Goal: Information Seeking & Learning: Stay updated

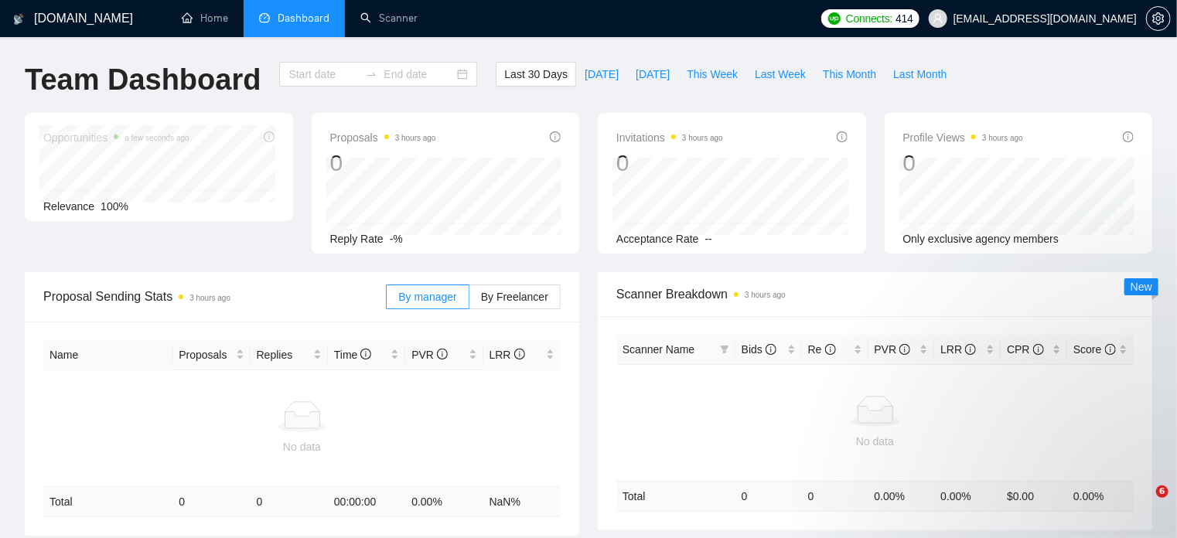
type input "[DATE]"
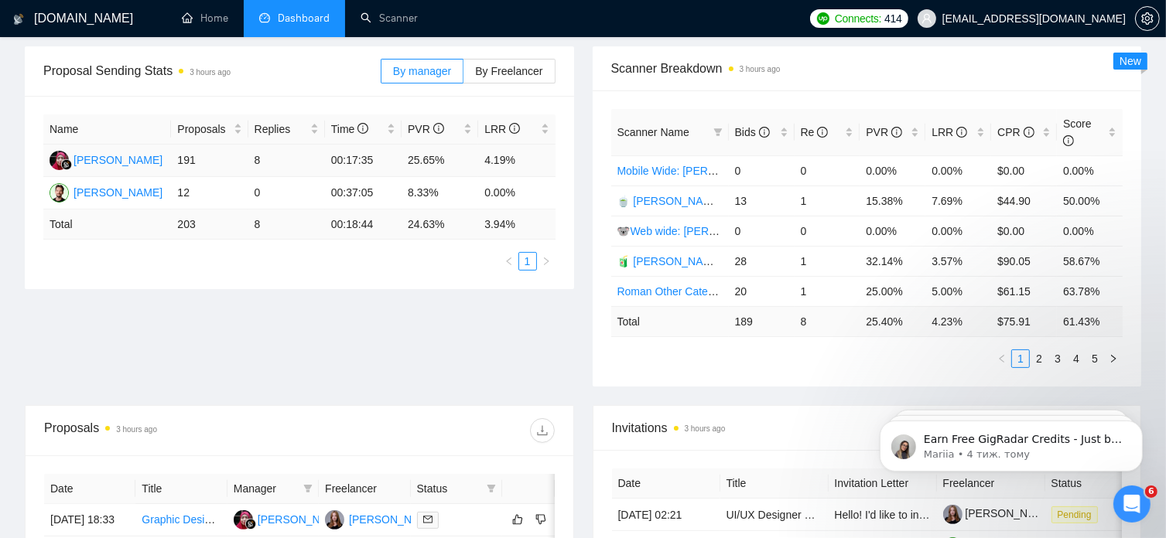
scroll to position [226, 0]
click at [1039, 350] on link "2" at bounding box center [1038, 358] width 17 height 17
click at [1055, 350] on link "3" at bounding box center [1057, 358] width 17 height 17
click at [1078, 350] on link "4" at bounding box center [1075, 358] width 17 height 17
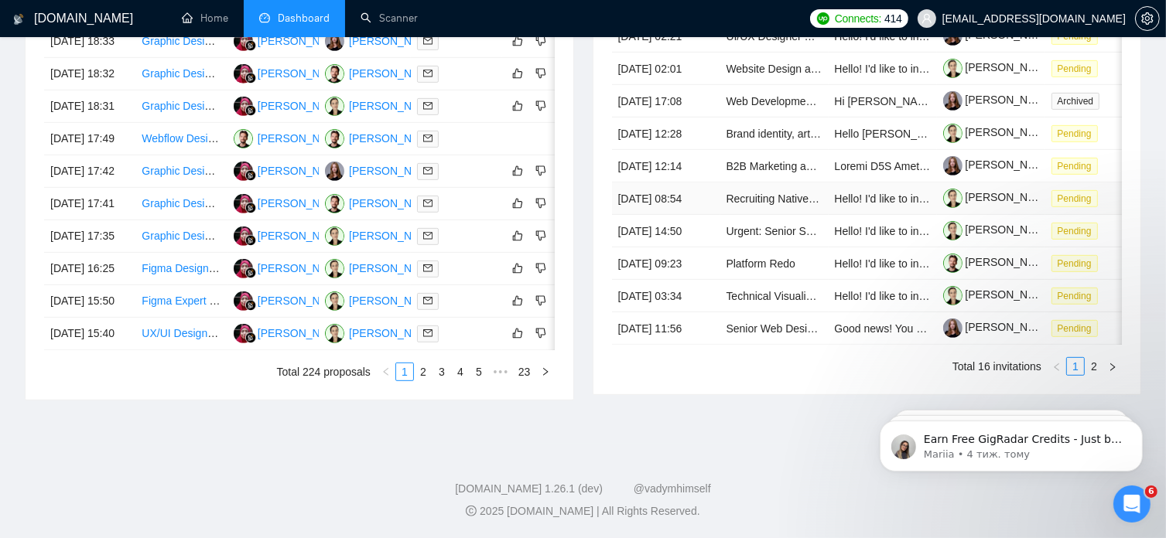
scroll to position [746, 0]
click at [425, 381] on link "2" at bounding box center [423, 372] width 17 height 17
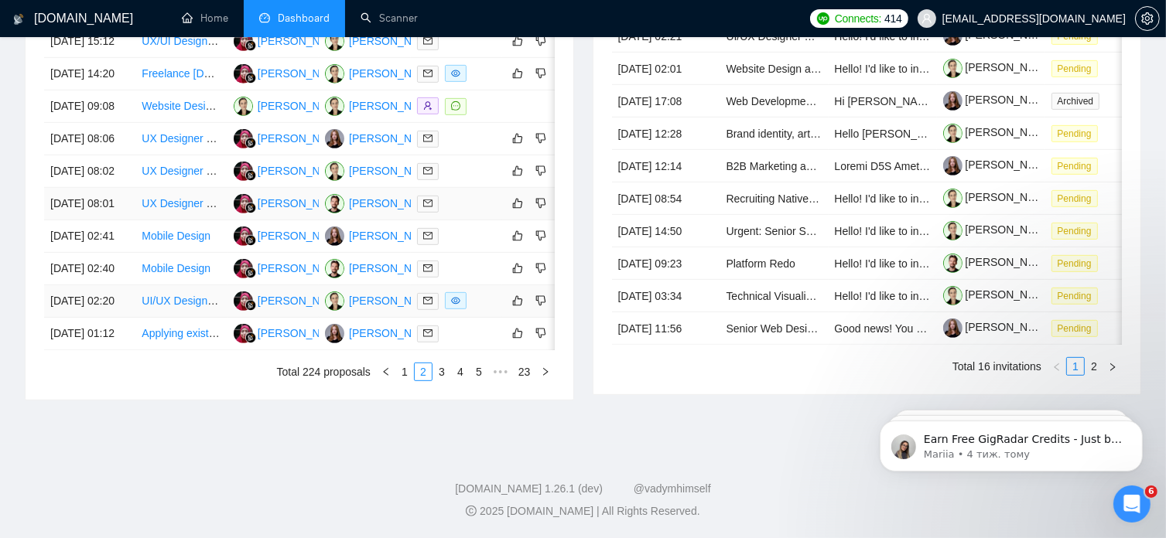
scroll to position [764, 0]
click at [440, 381] on link "3" at bounding box center [441, 372] width 17 height 17
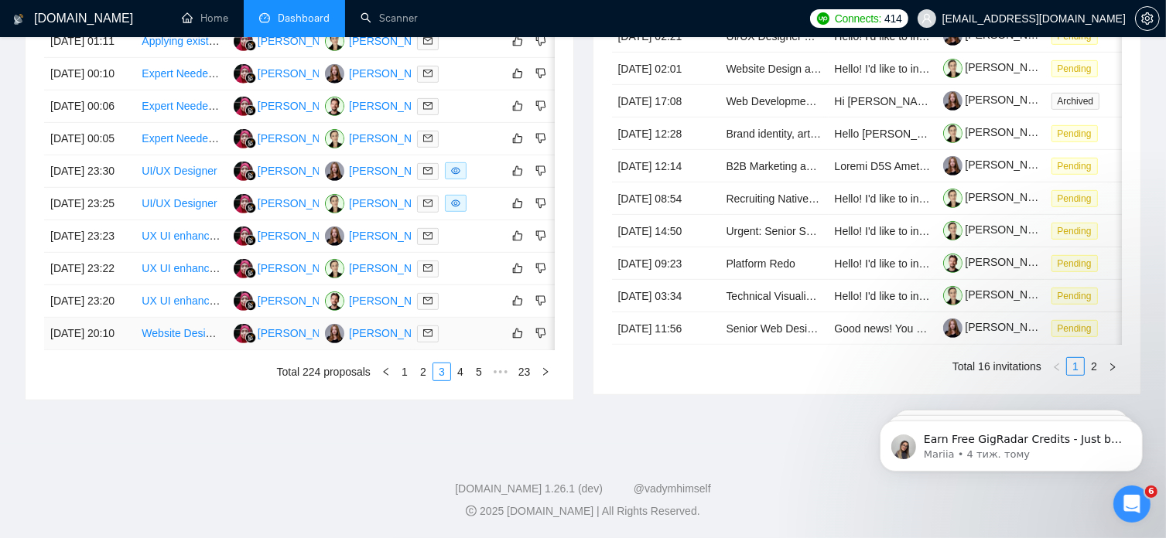
scroll to position [798, 0]
click at [461, 381] on link "4" at bounding box center [460, 372] width 17 height 17
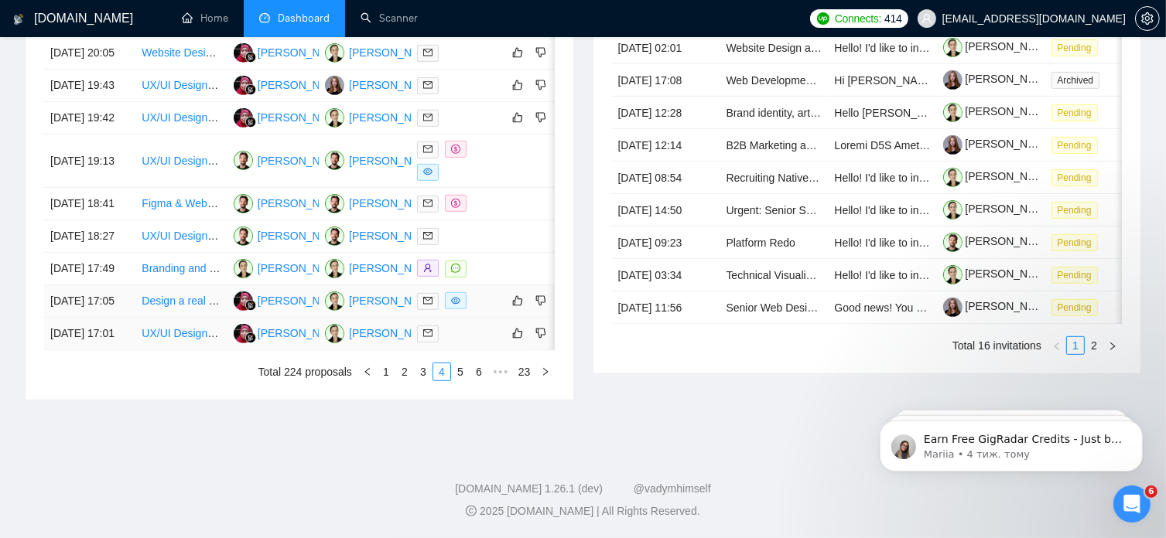
scroll to position [849, 0]
click at [458, 371] on link "5" at bounding box center [460, 372] width 17 height 17
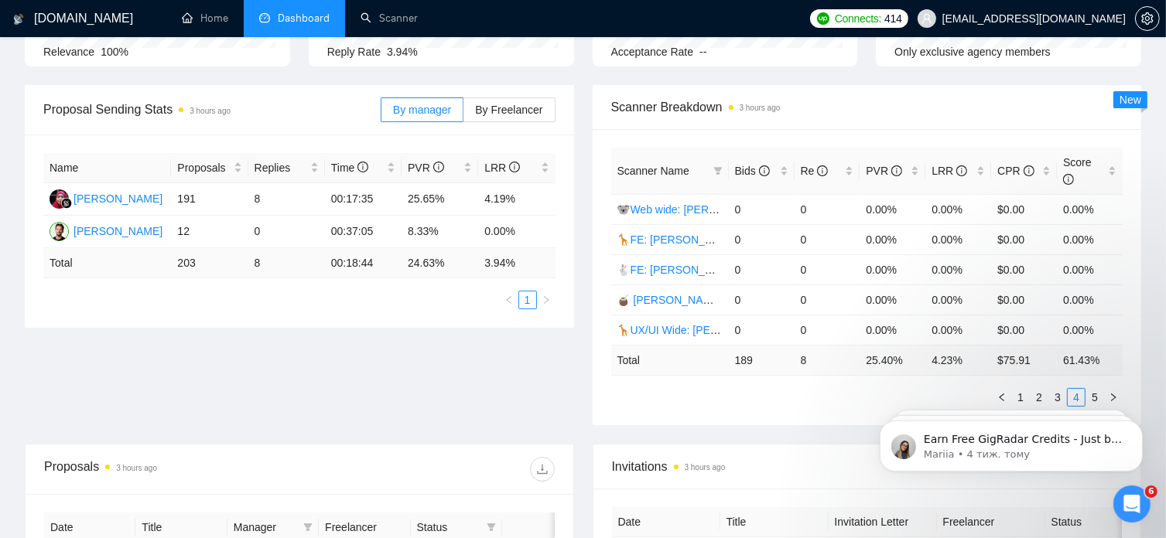
scroll to position [179, 0]
